Goal: Check status

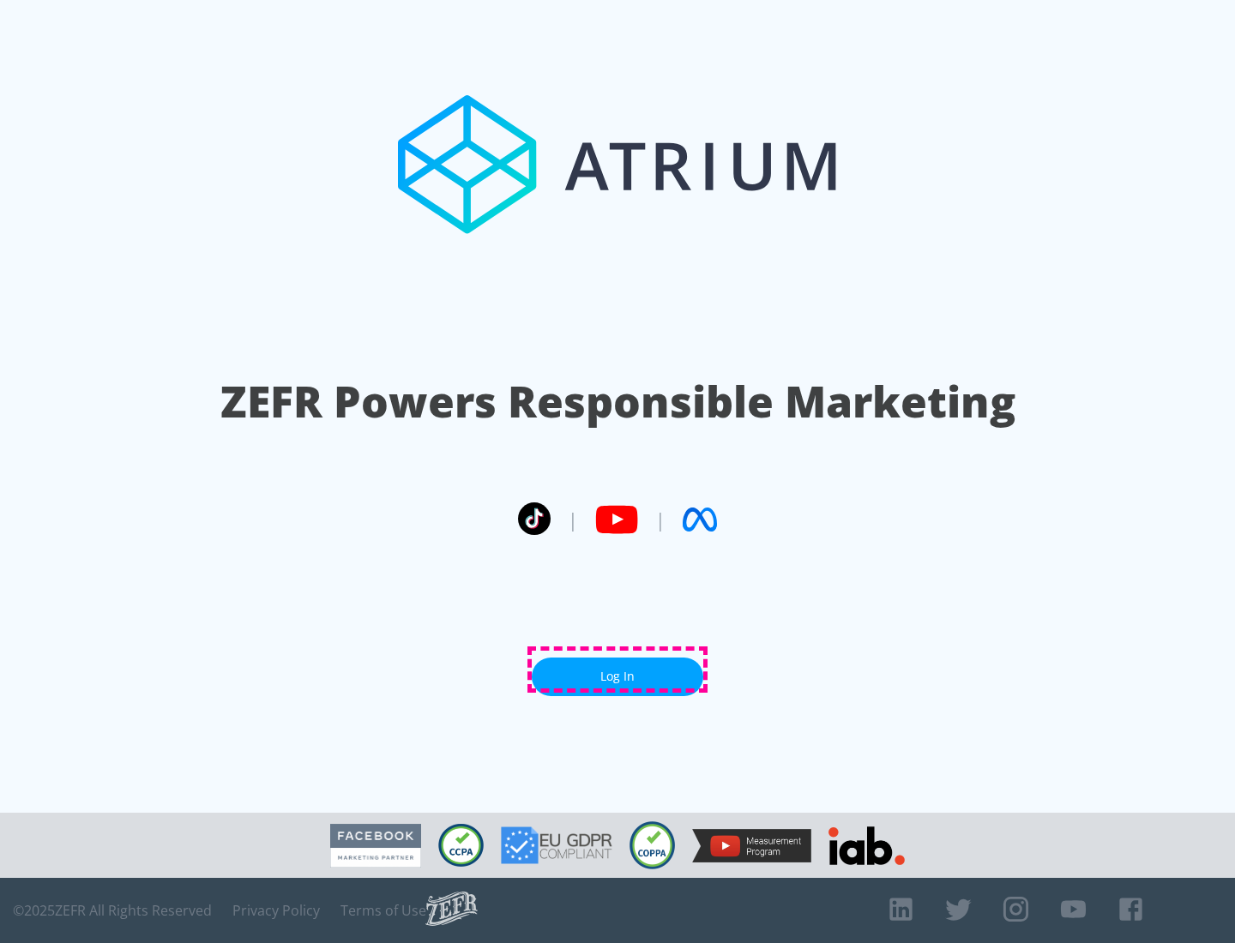
click at [617, 670] on link "Log In" at bounding box center [617, 677] width 171 height 39
